Goal: Task Accomplishment & Management: Manage account settings

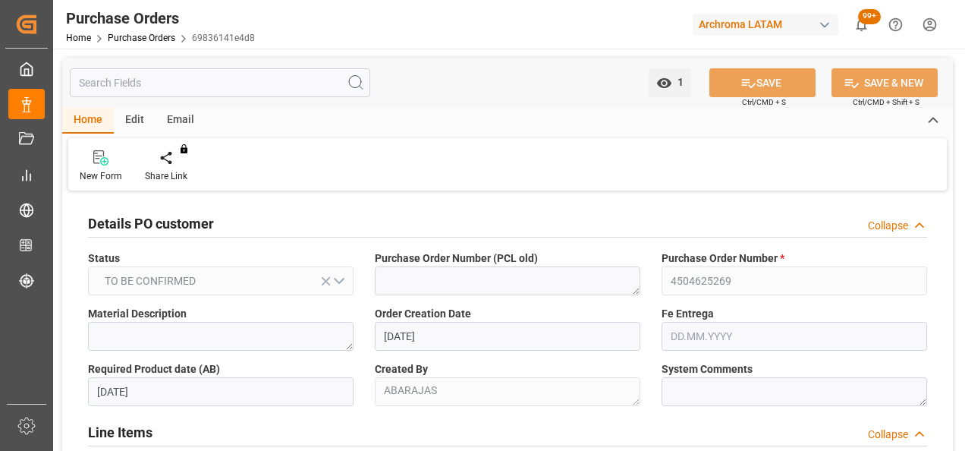
click at [161, 38] on link "Purchase Orders" at bounding box center [142, 38] width 68 height 11
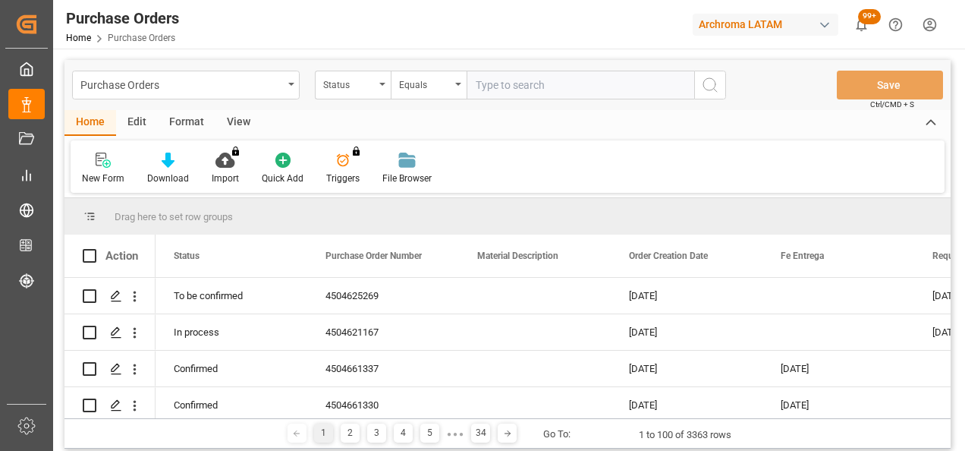
click at [378, 88] on div "Status" at bounding box center [353, 85] width 76 height 29
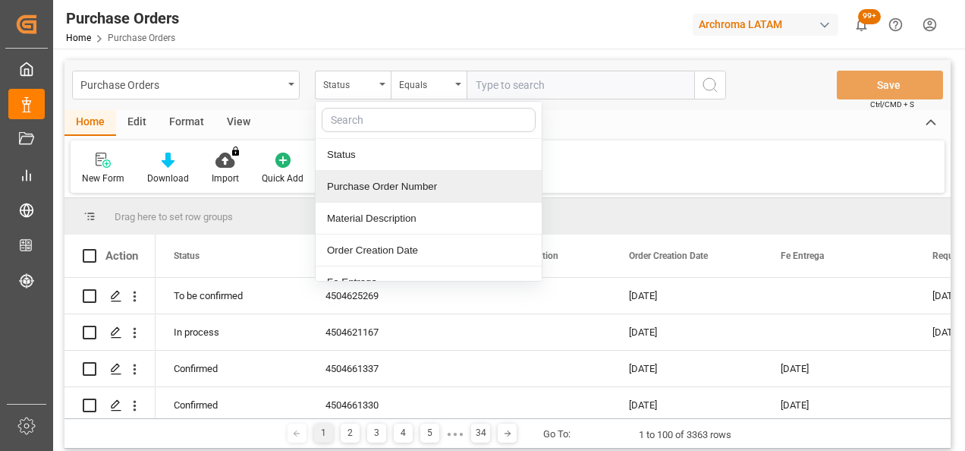
click at [388, 190] on div "Purchase Order Number" at bounding box center [429, 187] width 226 height 32
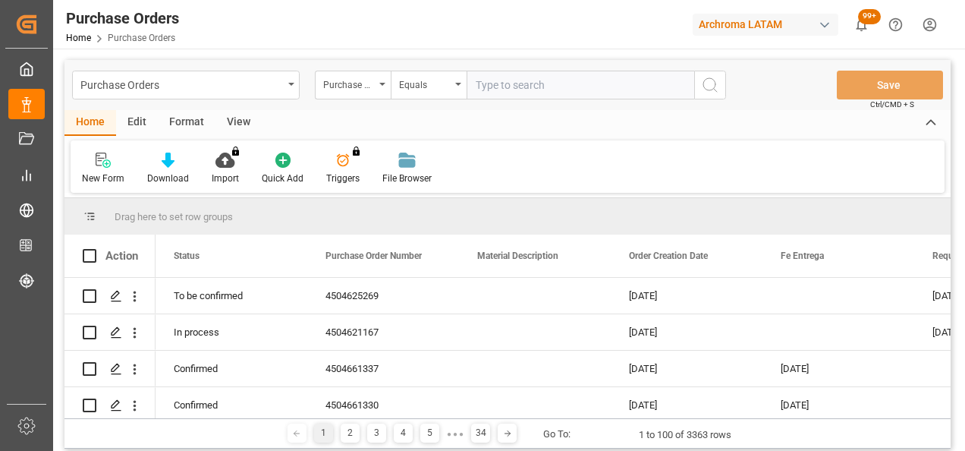
click at [514, 77] on input "text" at bounding box center [581, 85] width 228 height 29
paste input "4504651998"
type input "4504651998"
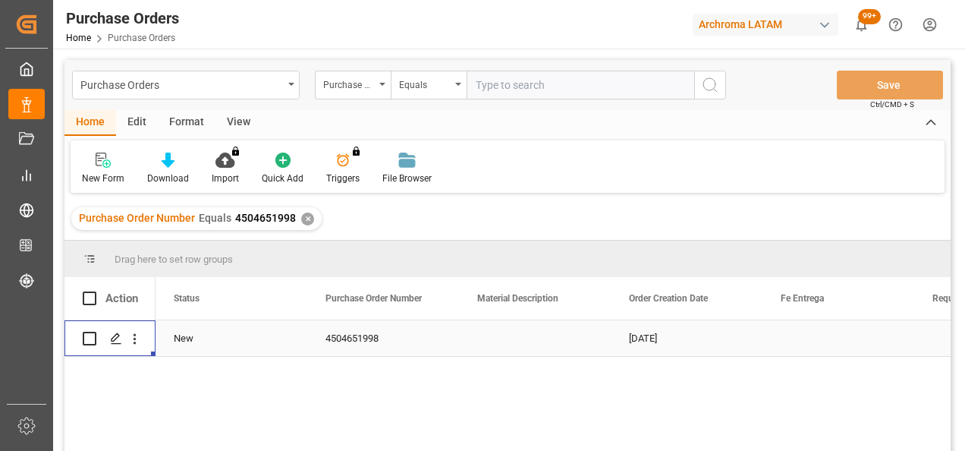
click at [118, 338] on icon "Press SPACE to select this row." at bounding box center [116, 338] width 12 height 12
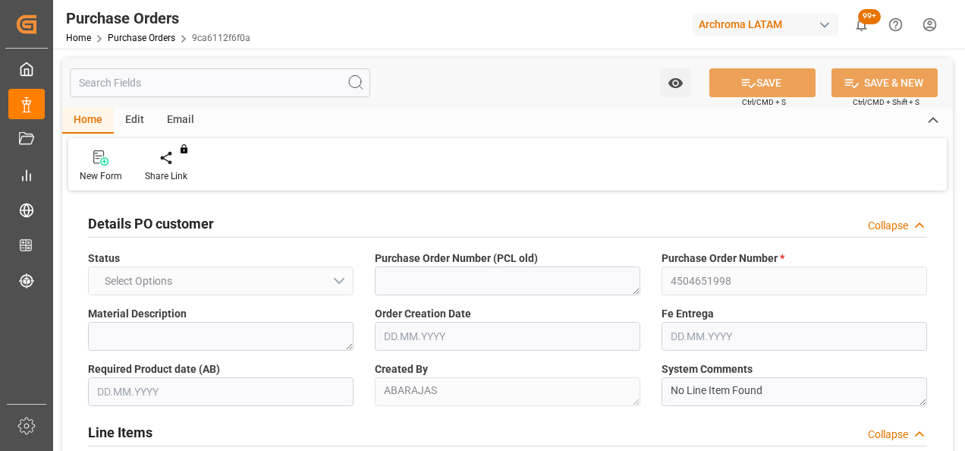
type input "1"
type input "[DATE]"
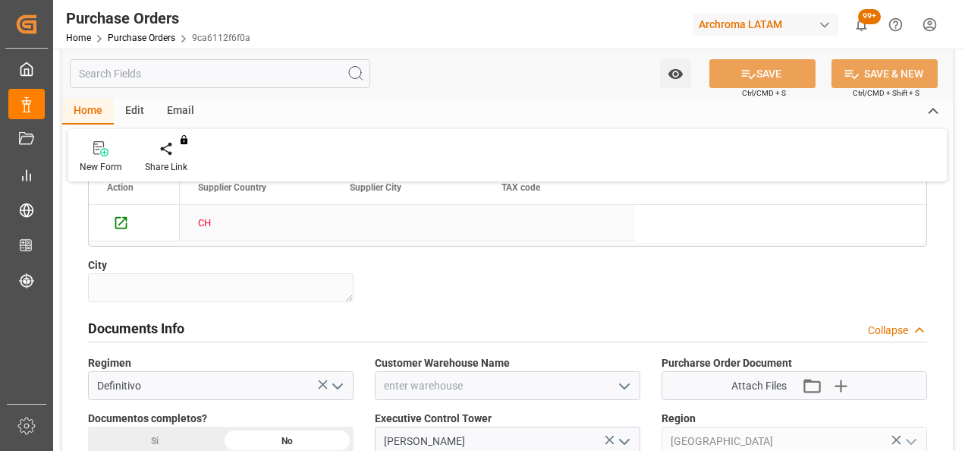
scroll to position [1039, 0]
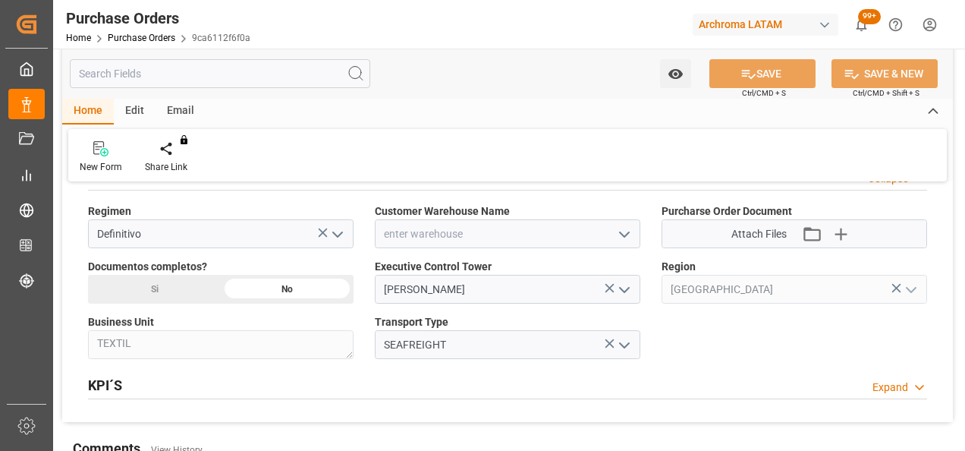
click at [624, 225] on icon "open menu" at bounding box center [624, 234] width 18 height 18
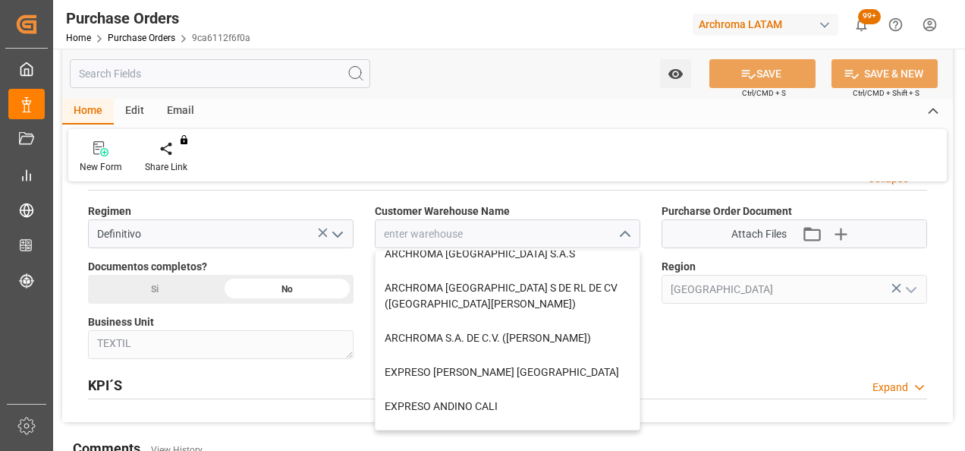
scroll to position [152, 0]
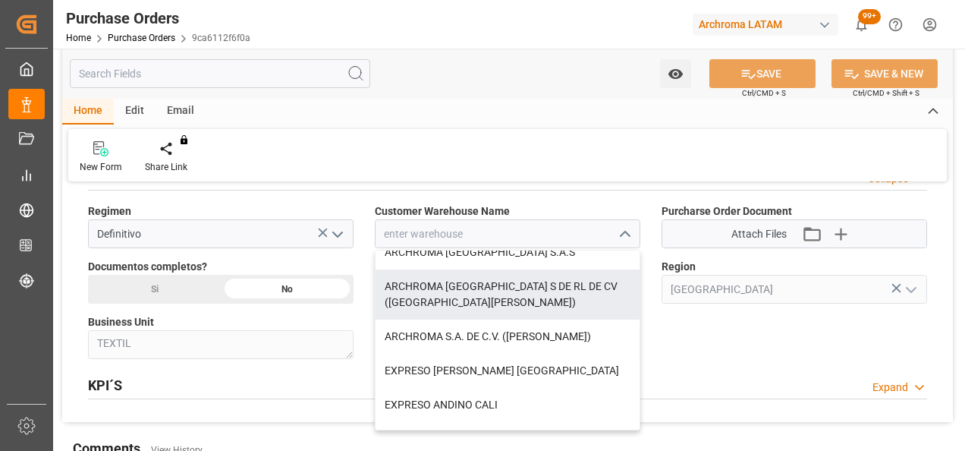
click at [566, 281] on div "ARCHROMA [GEOGRAPHIC_DATA] S DE RL DE CV ([GEOGRAPHIC_DATA][PERSON_NAME])" at bounding box center [508, 294] width 264 height 50
type input "ARCHROMA [GEOGRAPHIC_DATA] S DE RL DE CV ([GEOGRAPHIC_DATA][PERSON_NAME])"
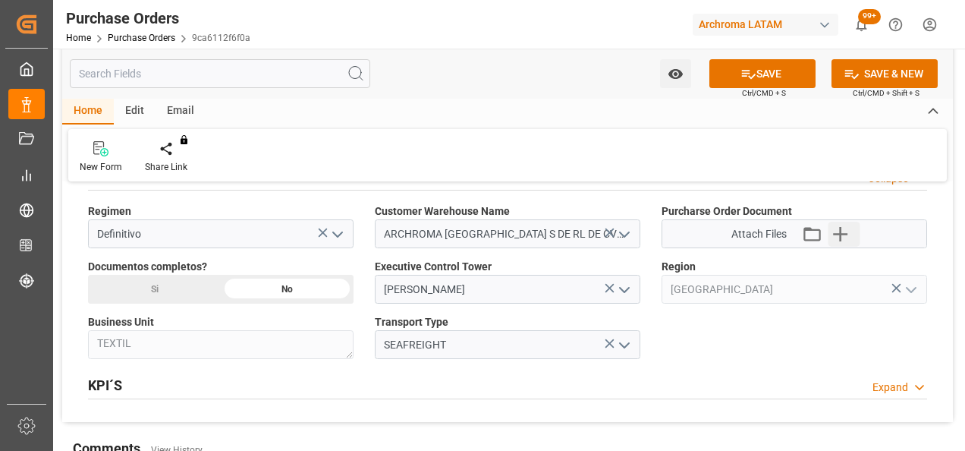
click at [839, 229] on icon "button" at bounding box center [840, 234] width 14 height 14
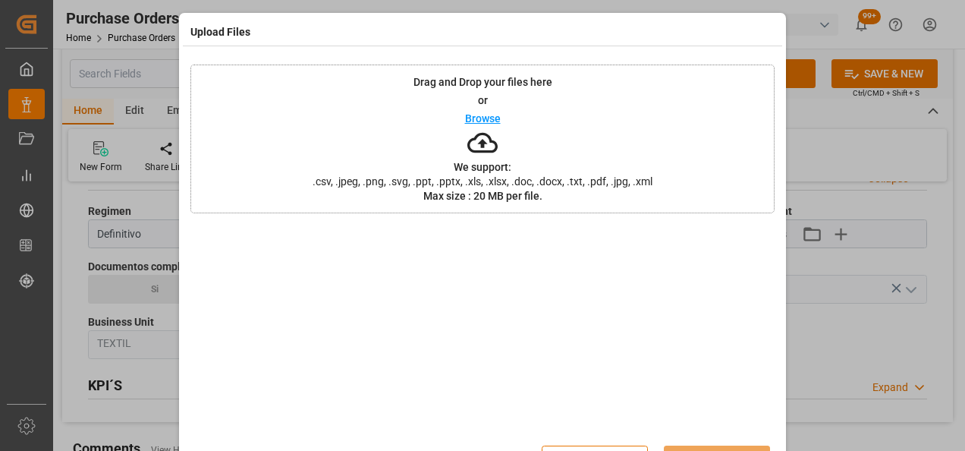
click at [379, 128] on div "Drag and Drop your files here or Browse We support: .csv, .jpeg, .png, .svg, .p…" at bounding box center [482, 138] width 584 height 149
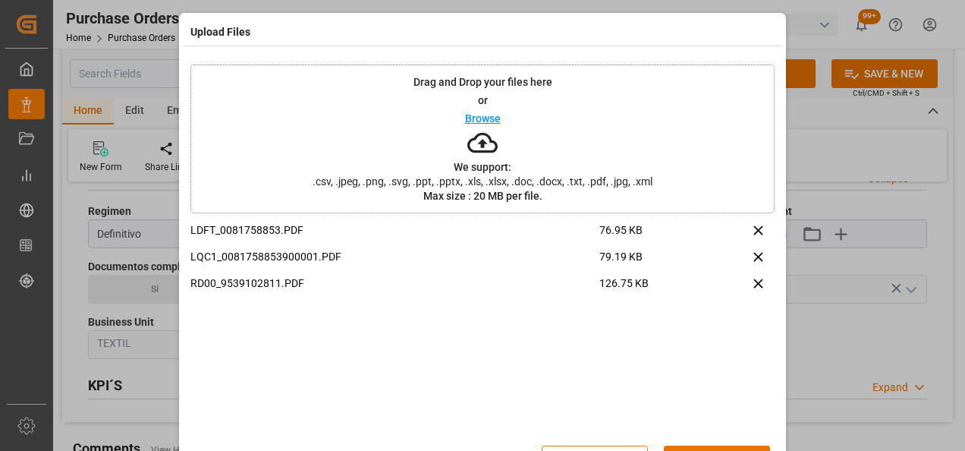
click at [684, 445] on div "Close Upload" at bounding box center [664, 459] width 244 height 29
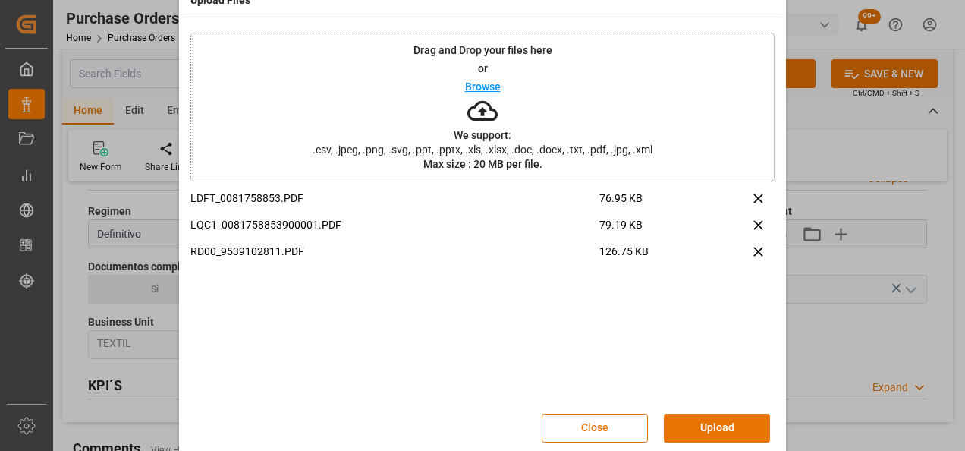
scroll to position [49, 0]
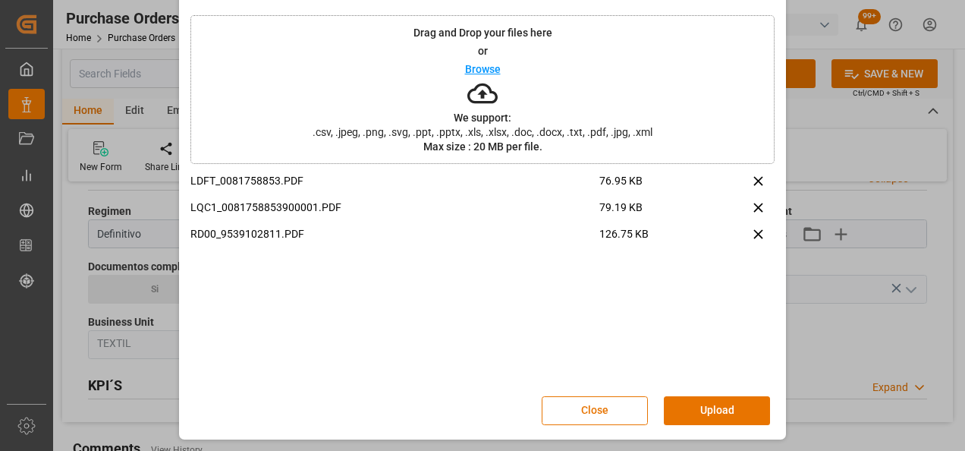
click at [724, 399] on button "Upload" at bounding box center [717, 410] width 106 height 29
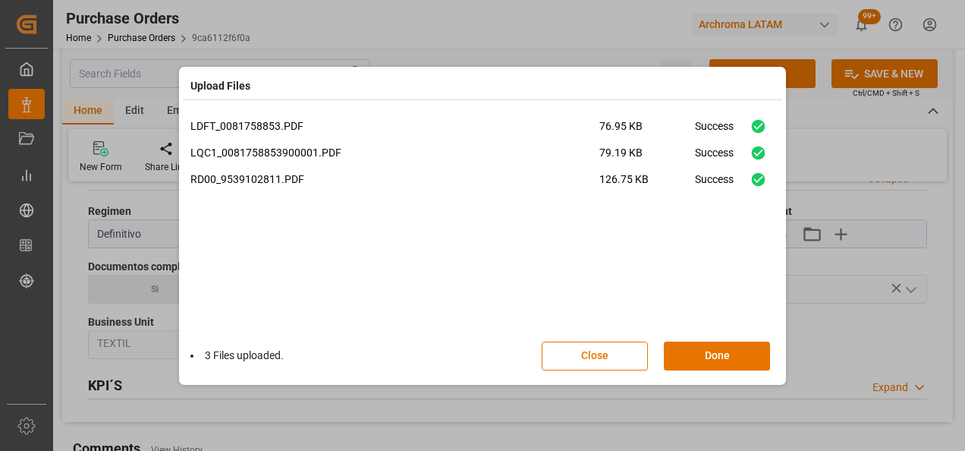
click at [713, 343] on button "Done" at bounding box center [717, 355] width 106 height 29
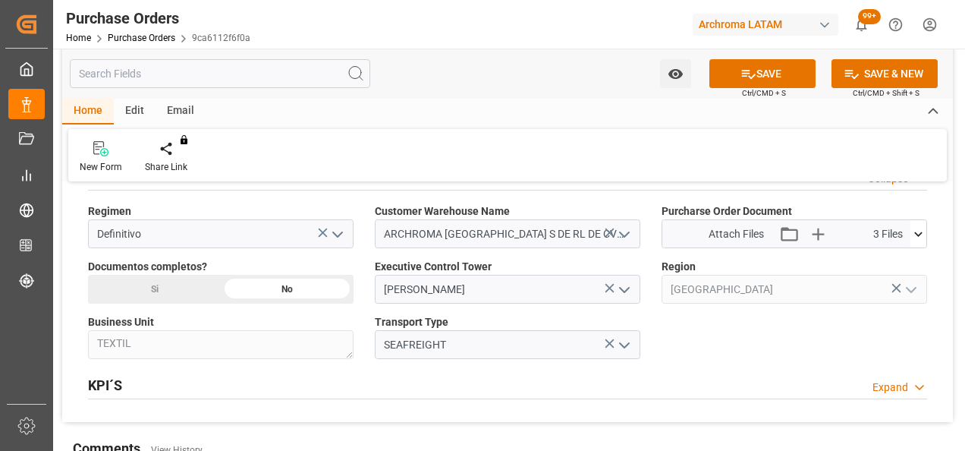
scroll to position [1190, 0]
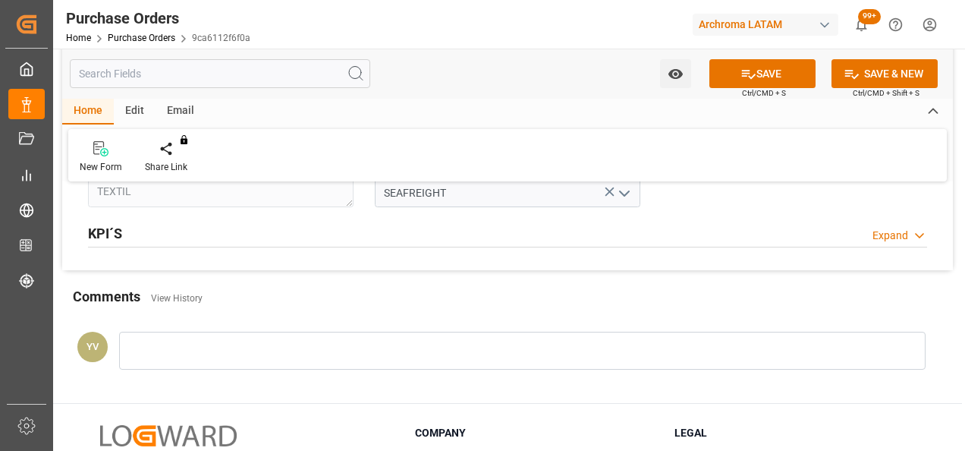
click at [243, 359] on div at bounding box center [522, 351] width 806 height 38
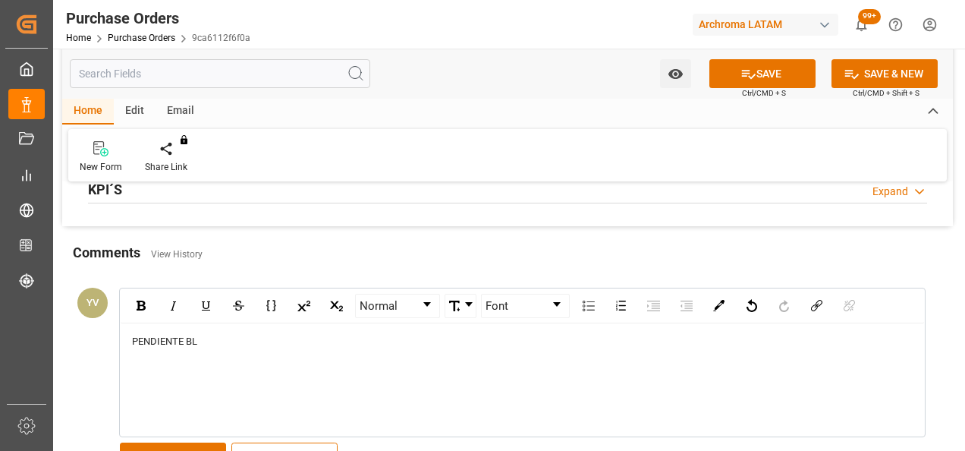
scroll to position [1266, 0]
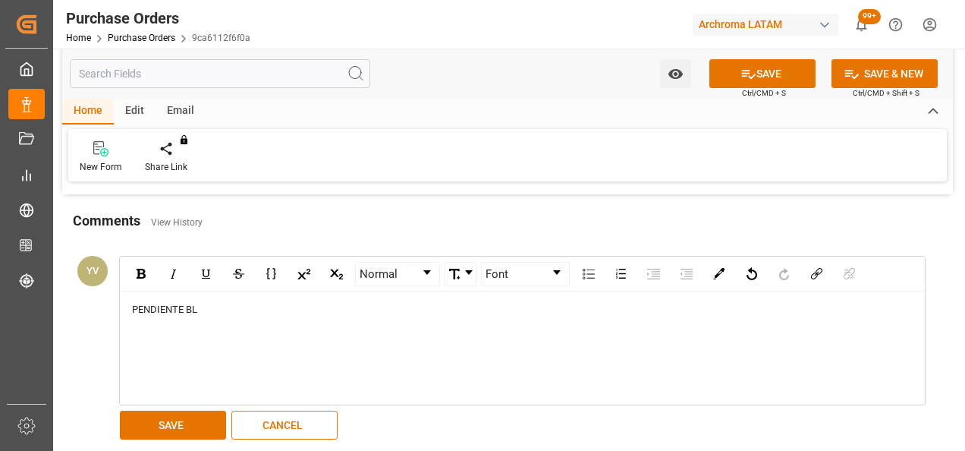
click at [194, 427] on button "SAVE" at bounding box center [173, 424] width 106 height 29
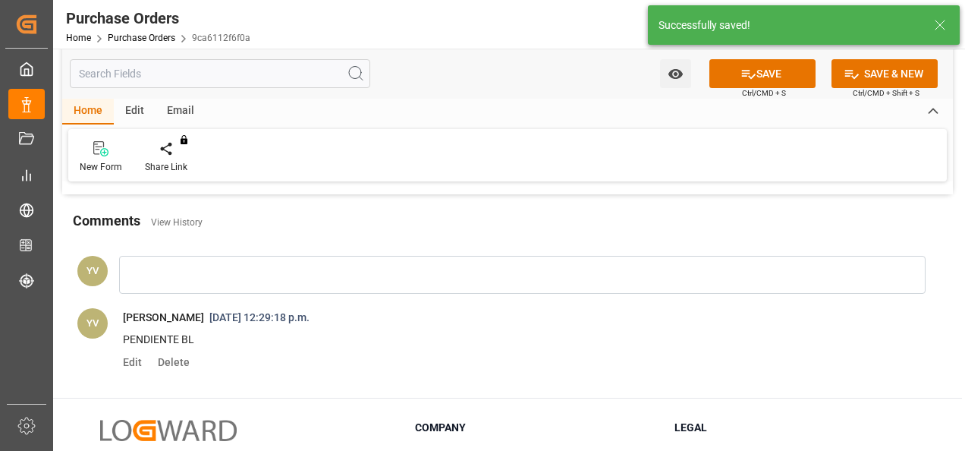
click at [680, 71] on icon "open menu" at bounding box center [675, 74] width 14 height 10
click at [599, 103] on span "Start Watching" at bounding box center [612, 107] width 138 height 16
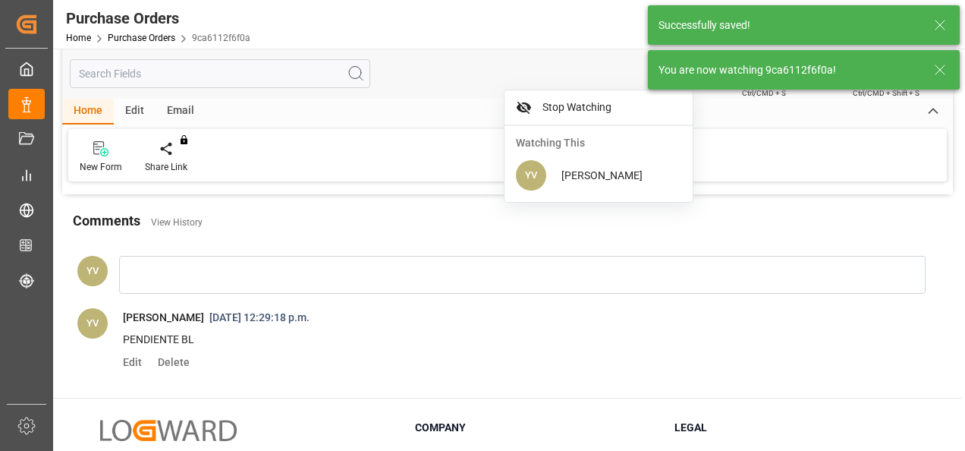
click at [933, 71] on icon at bounding box center [940, 70] width 18 height 18
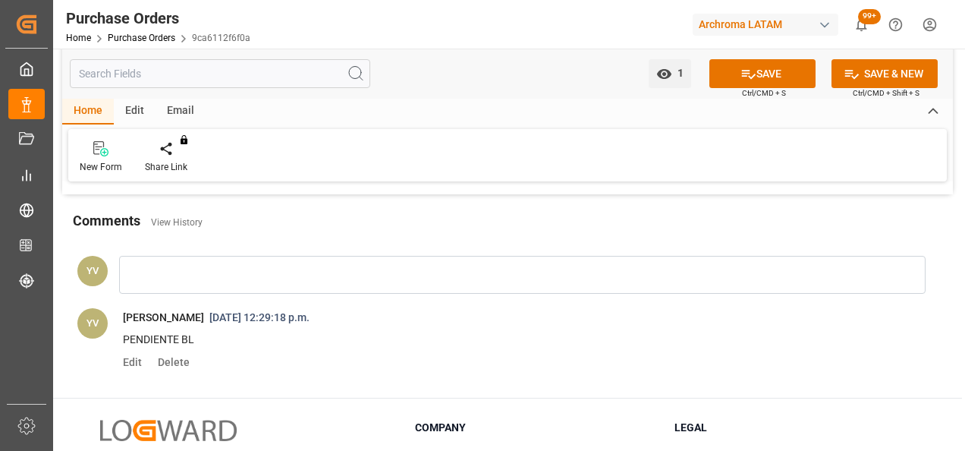
click at [748, 67] on icon at bounding box center [748, 74] width 16 height 16
